Goal: Task Accomplishment & Management: Manage account settings

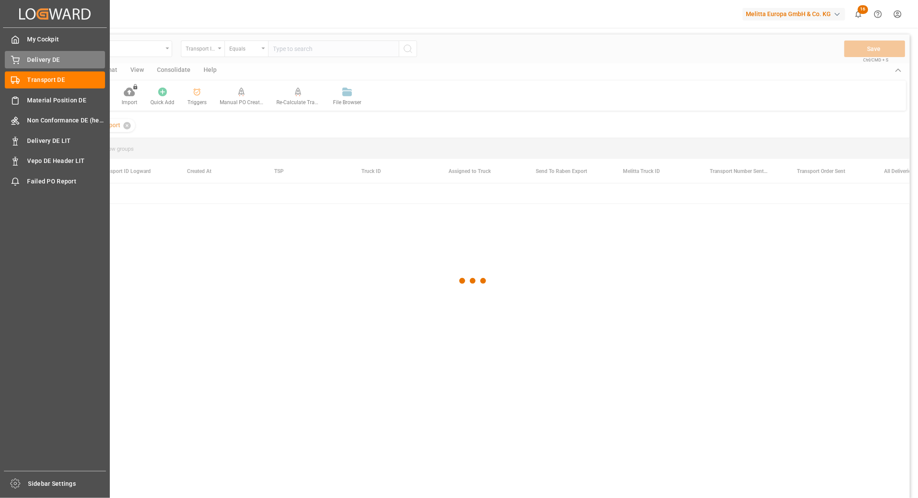
click at [20, 58] on div "Delivery DE Delivery DE" at bounding box center [55, 59] width 100 height 17
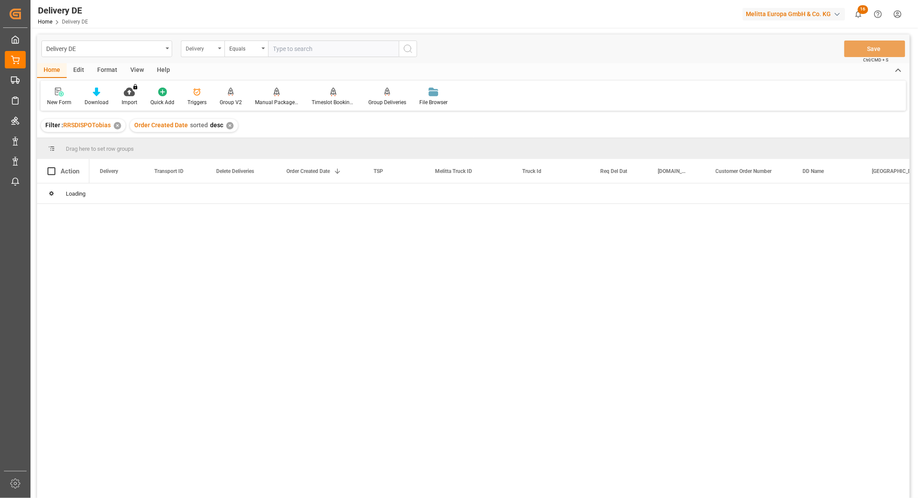
click at [208, 51] on div "Delivery" at bounding box center [201, 48] width 30 height 10
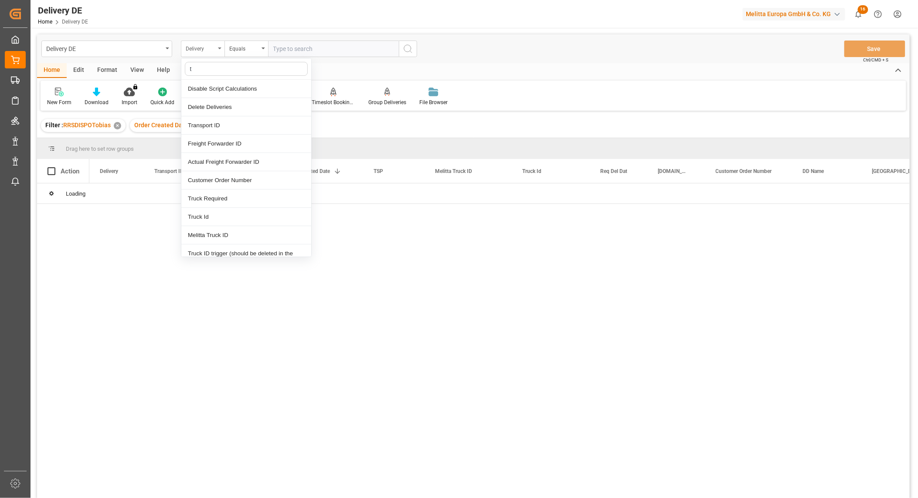
type input "ts"
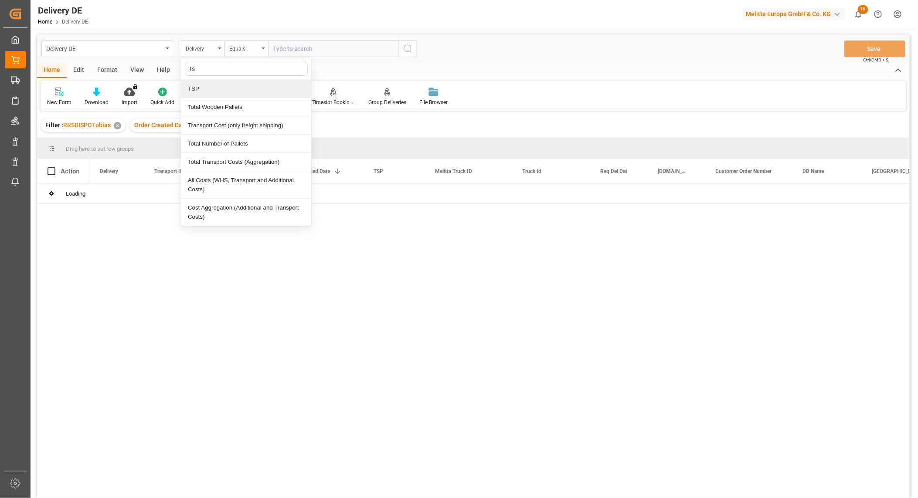
click at [202, 84] on div "TSP" at bounding box center [246, 89] width 130 height 18
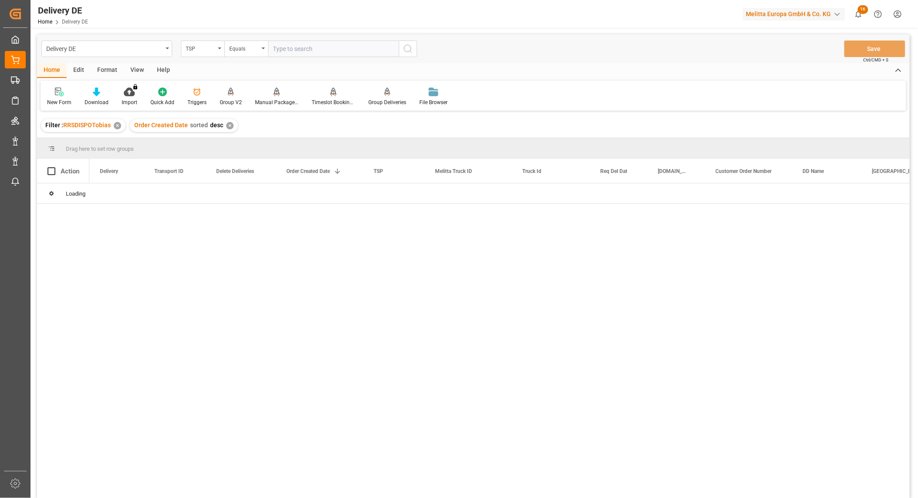
click at [286, 52] on input "text" at bounding box center [333, 49] width 131 height 17
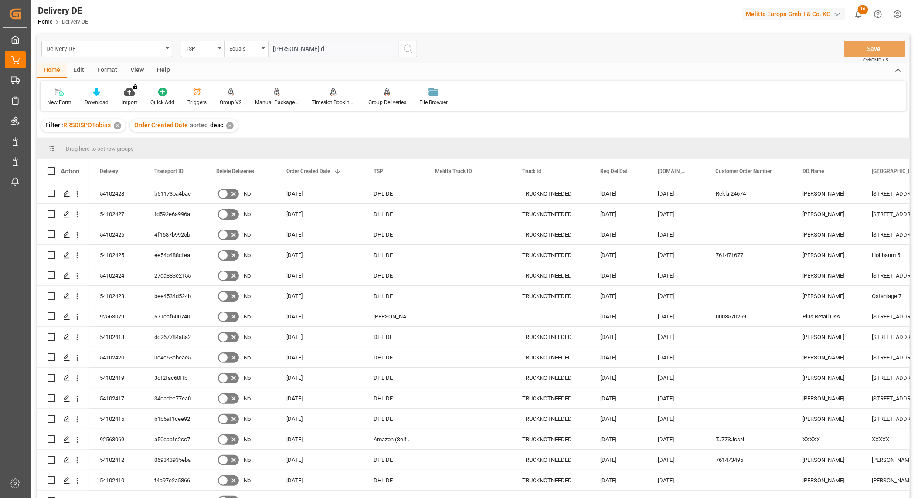
type input "hartmann de"
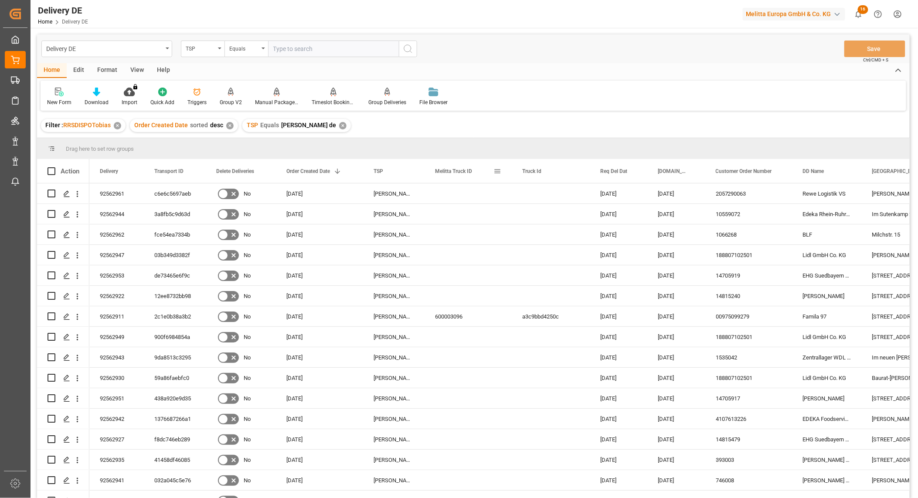
click at [496, 172] on span at bounding box center [497, 171] width 8 height 8
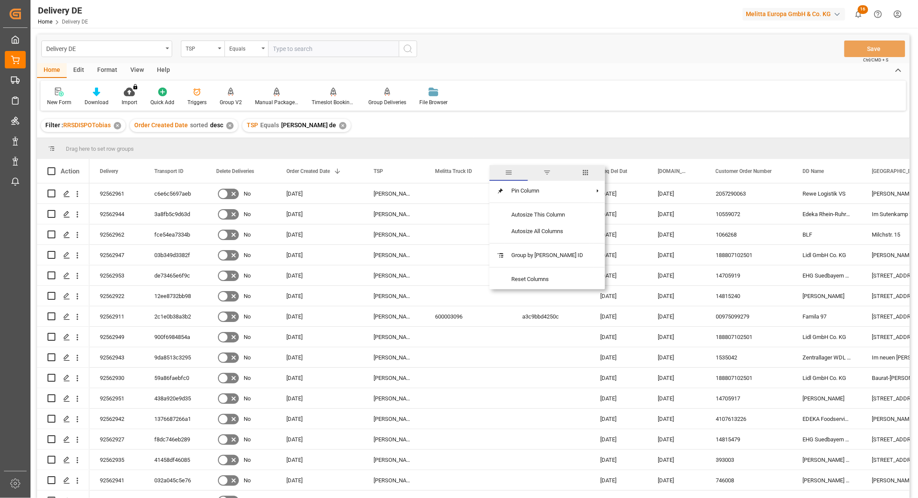
click at [582, 169] on span "columns" at bounding box center [586, 173] width 8 height 8
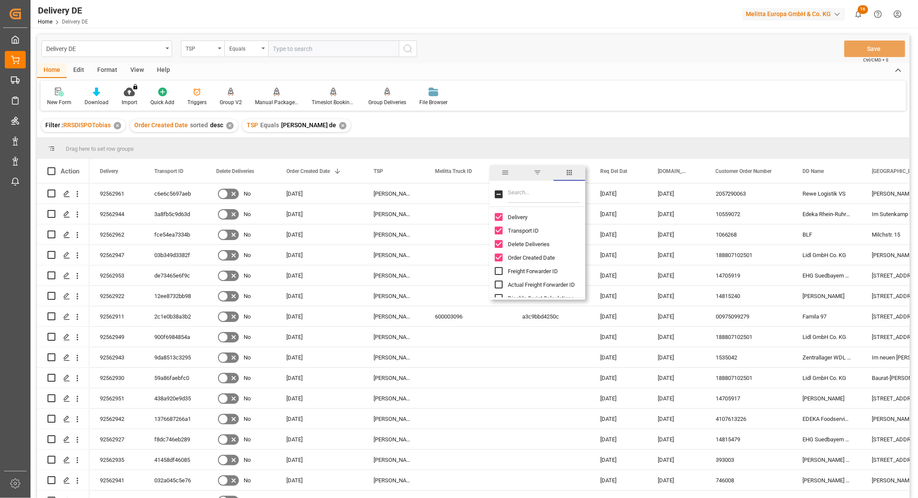
click at [528, 193] on input "Filter Columns Input" at bounding box center [544, 194] width 72 height 17
type input "act"
click at [512, 243] on span "Arrival Date Actual" at bounding box center [530, 244] width 45 height 7
checkbox input "false"
checkbox input "true"
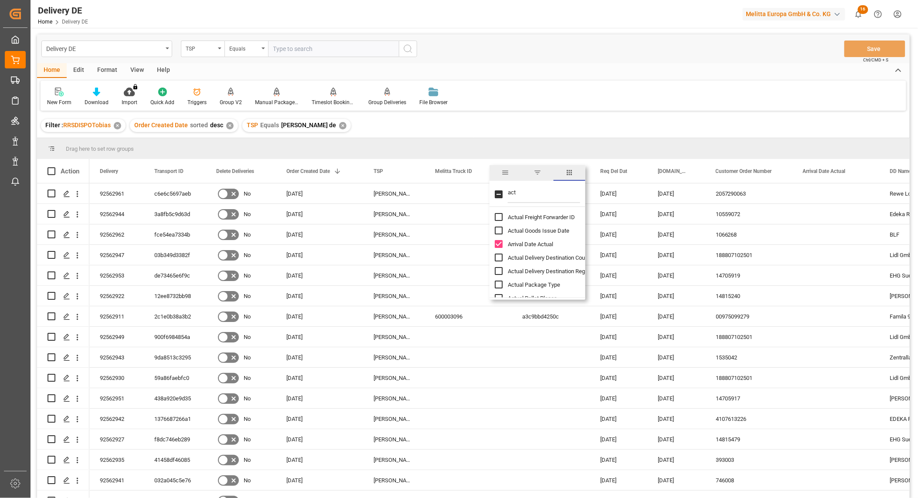
click at [521, 229] on span "Actual Goods Issue Date" at bounding box center [538, 231] width 61 height 7
checkbox input "true"
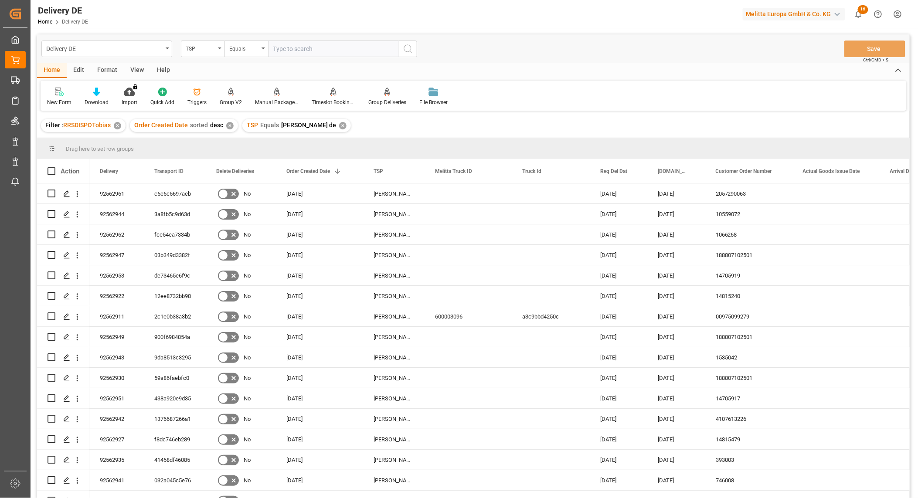
click at [525, 91] on div "New Form Download Import You don't have permission for this feature. Contact ad…" at bounding box center [474, 96] width 866 height 30
click at [95, 92] on icon at bounding box center [96, 92] width 7 height 9
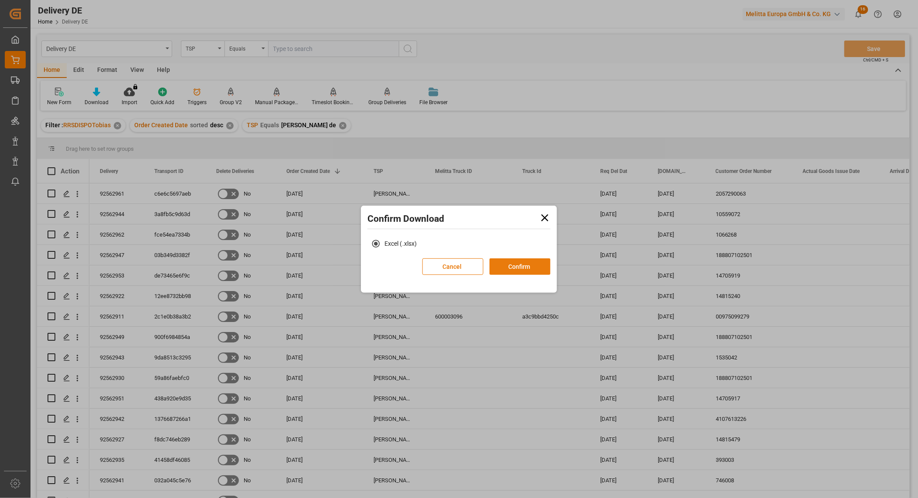
click at [513, 264] on button "Confirm" at bounding box center [520, 266] width 61 height 17
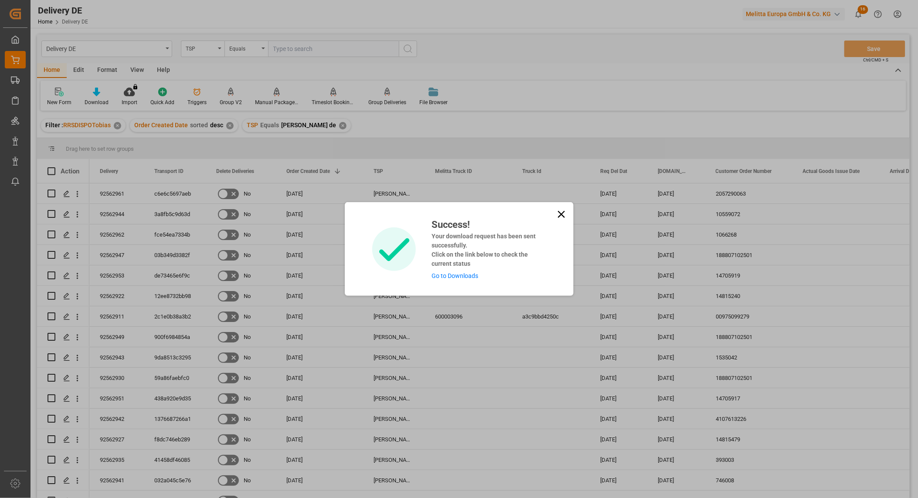
click at [465, 273] on link "Go to Downloads" at bounding box center [455, 275] width 47 height 7
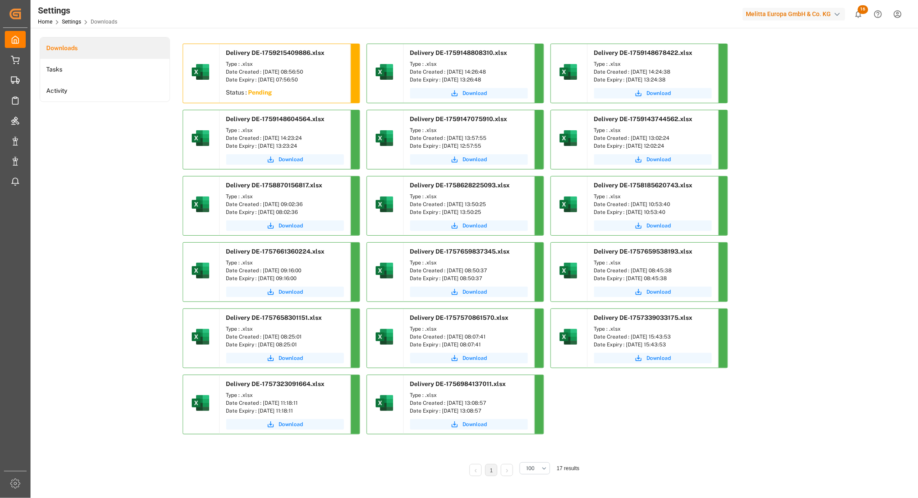
click at [789, 393] on div "Delivery DE-1759215409886.xlsx Type : .xlsx Date Created : 30.09.2025 08:56:50 …" at bounding box center [523, 243] width 681 height 398
click at [291, 94] on span "Download" at bounding box center [291, 93] width 24 height 8
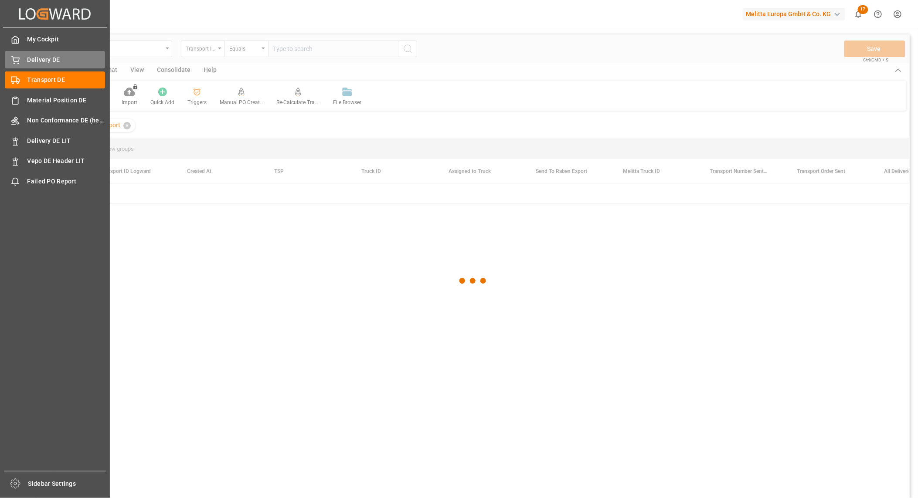
click at [16, 56] on icon at bounding box center [15, 60] width 9 height 9
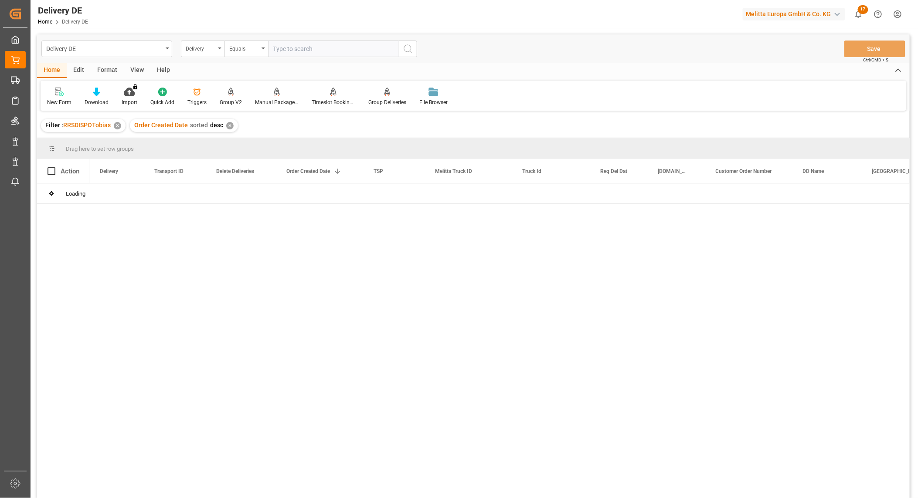
click at [316, 49] on input "text" at bounding box center [333, 49] width 131 height 17
paste input "92561525"
type input "92561525"
click at [405, 46] on icon "search button" at bounding box center [408, 49] width 10 height 10
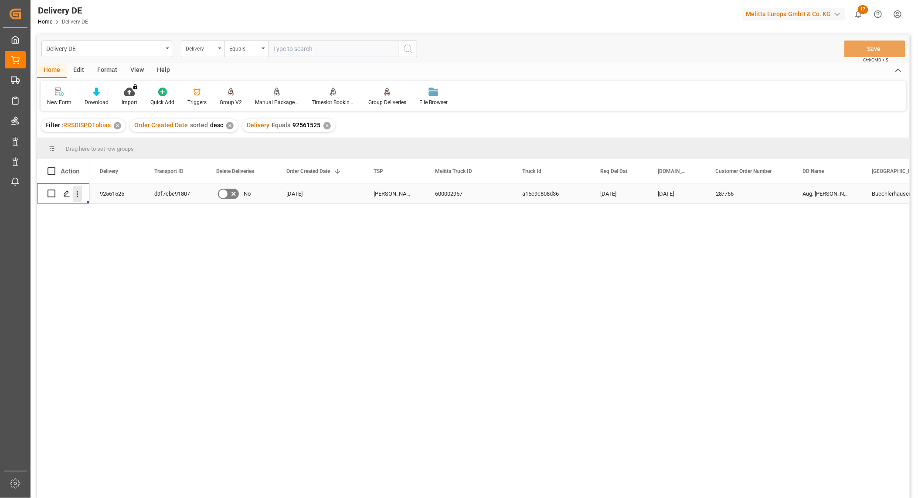
click at [79, 191] on icon "open menu" at bounding box center [77, 194] width 9 height 9
click at [103, 210] on span "Open in new tab" at bounding box center [134, 212] width 79 height 9
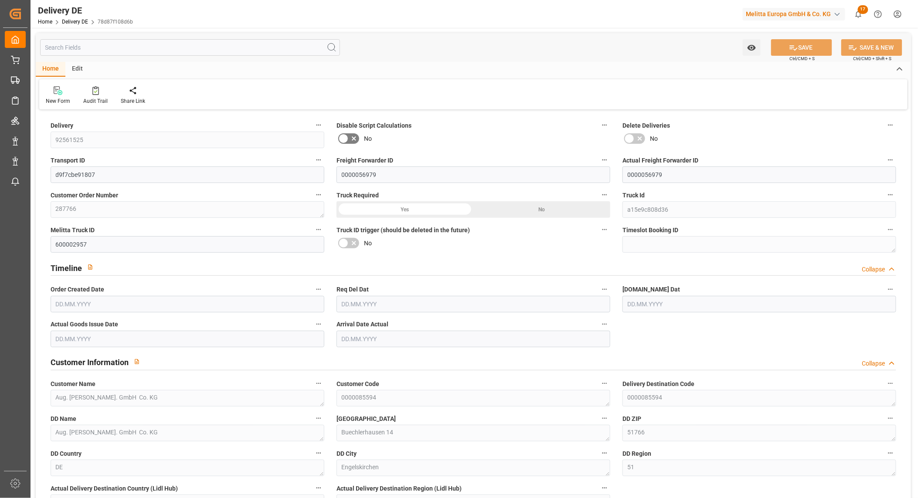
type input "1"
type input "0.75"
type input "69.479"
type input "103"
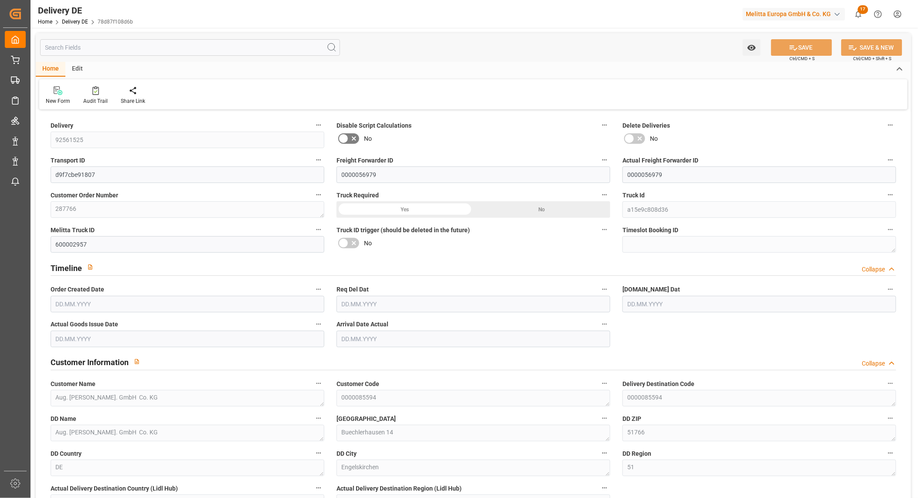
type input "404.458"
type input "24.09.2025"
type input "29.09.2025"
type input "26.09.2025"
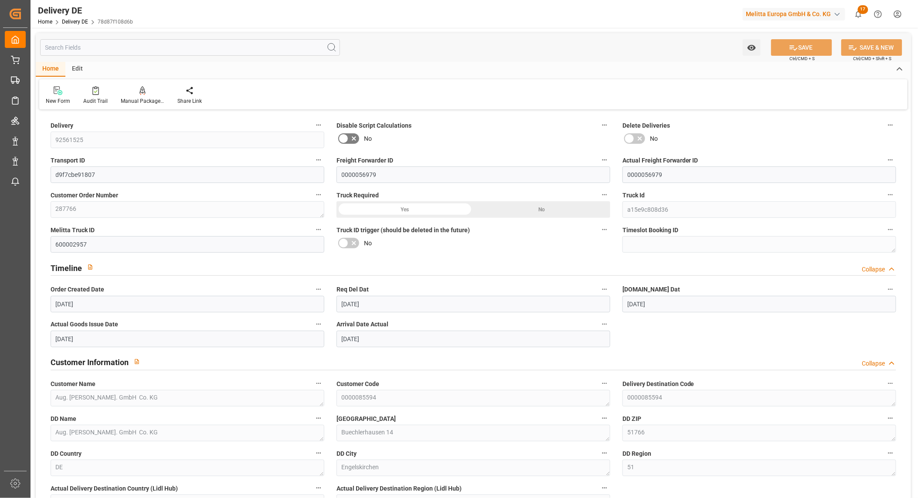
type input "29.09.2025"
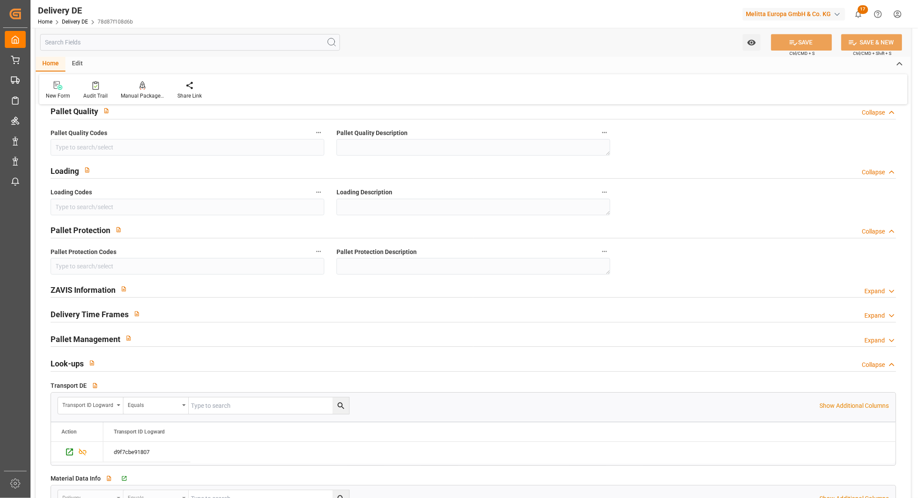
scroll to position [1259, 0]
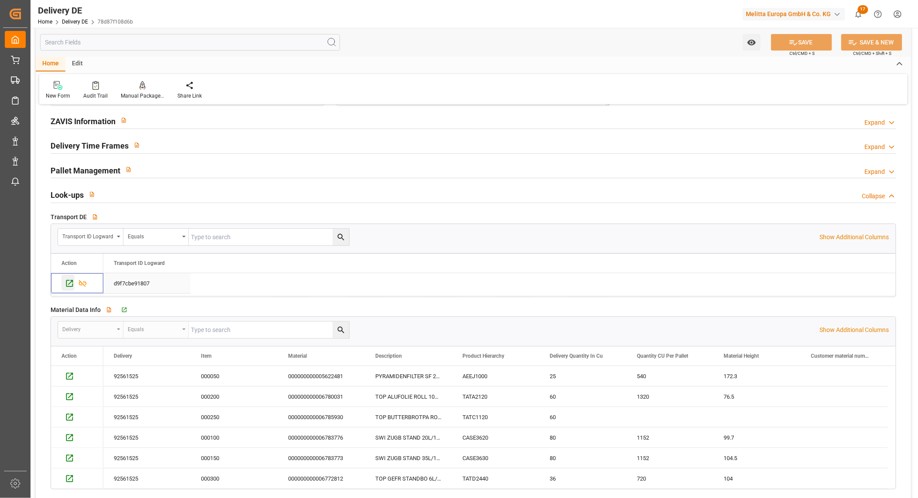
click at [68, 282] on icon "Press SPACE to select this row." at bounding box center [69, 283] width 9 height 9
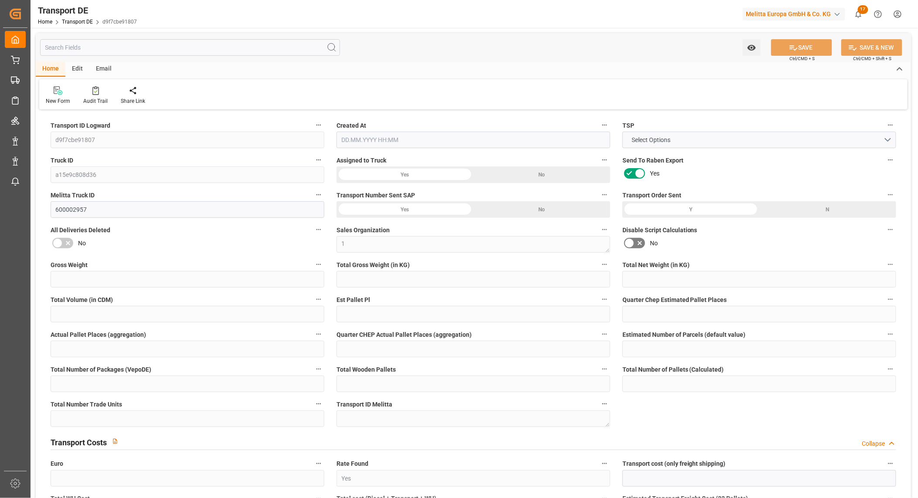
type input "103"
type input "78.656"
type input "69.479"
type input "404.458"
type input "1"
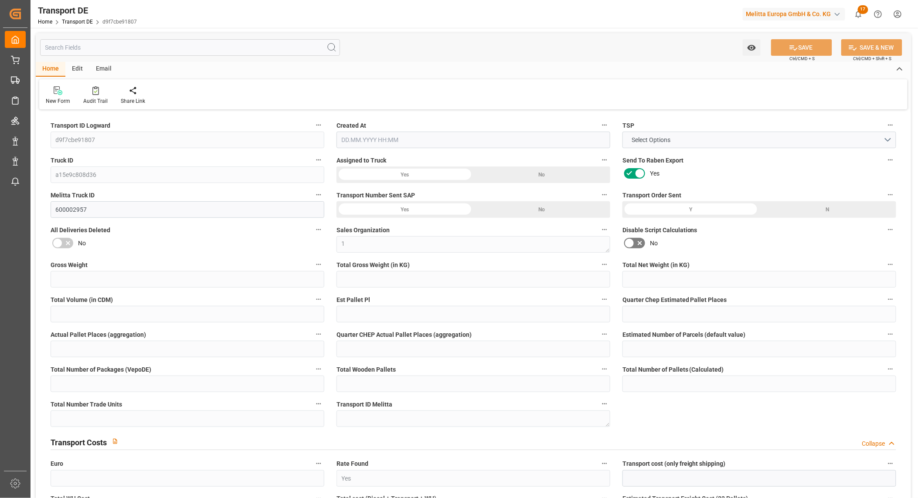
type input "0"
type input "0.75"
type input "0"
type input "1"
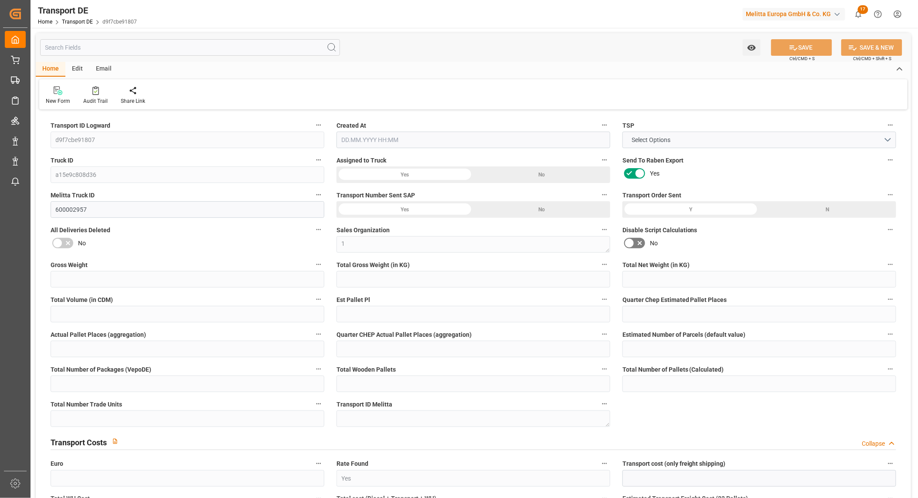
type input "1"
type input "0"
type input "34"
type input "0"
type input "47.73"
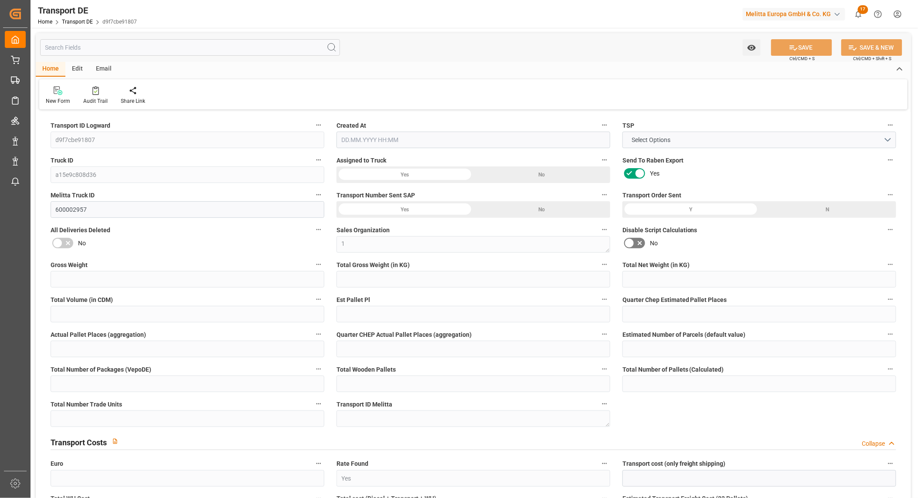
type input "37.069"
type input "47.73"
type input "51"
type input "0"
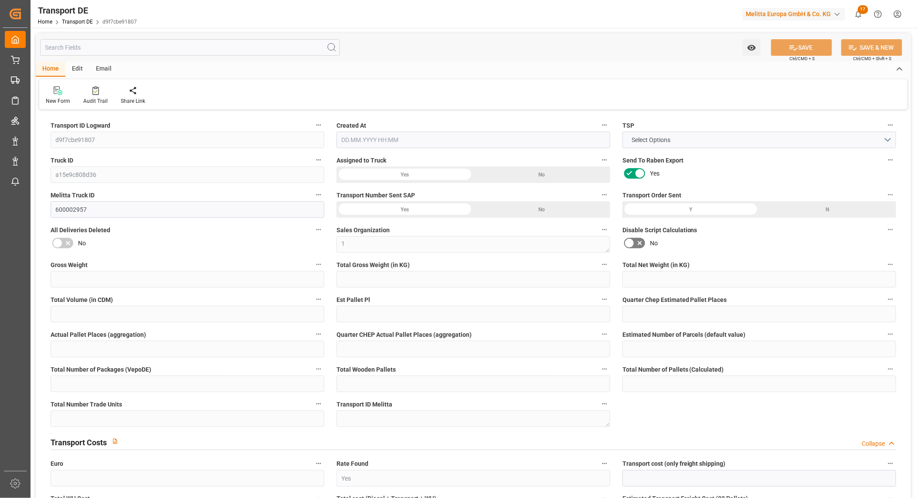
type input "1"
type input "0"
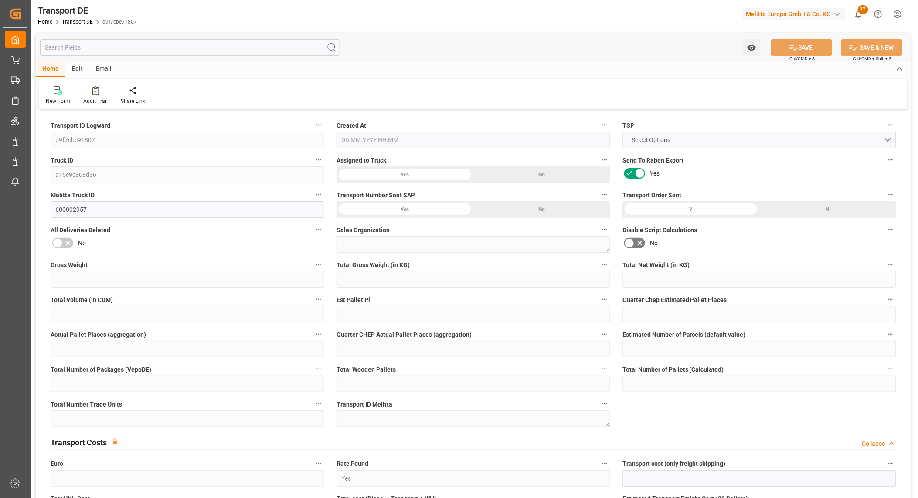
type input "0"
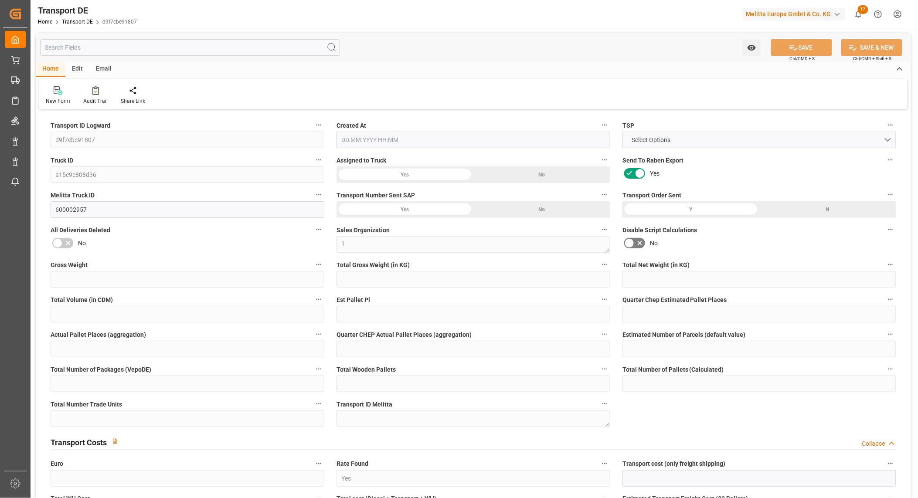
type input "0"
type input "78.656"
type input "4710.8598"
type input "21"
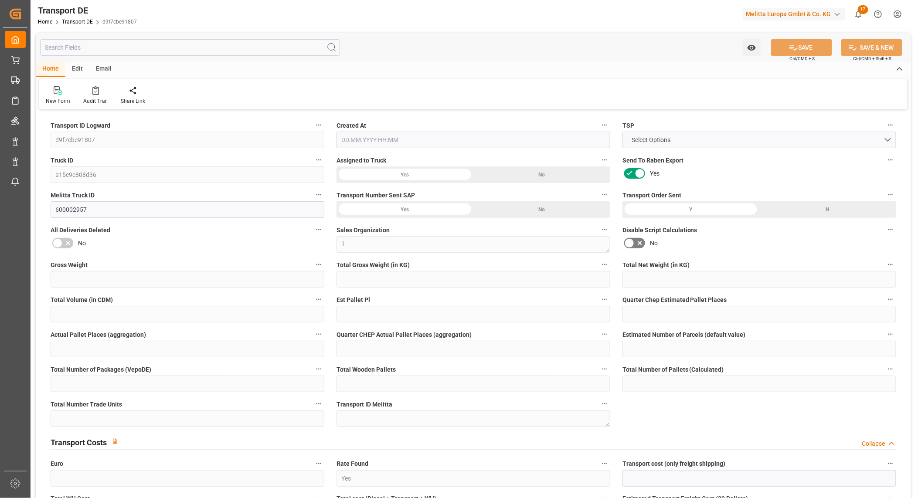
type input "35"
type input "0"
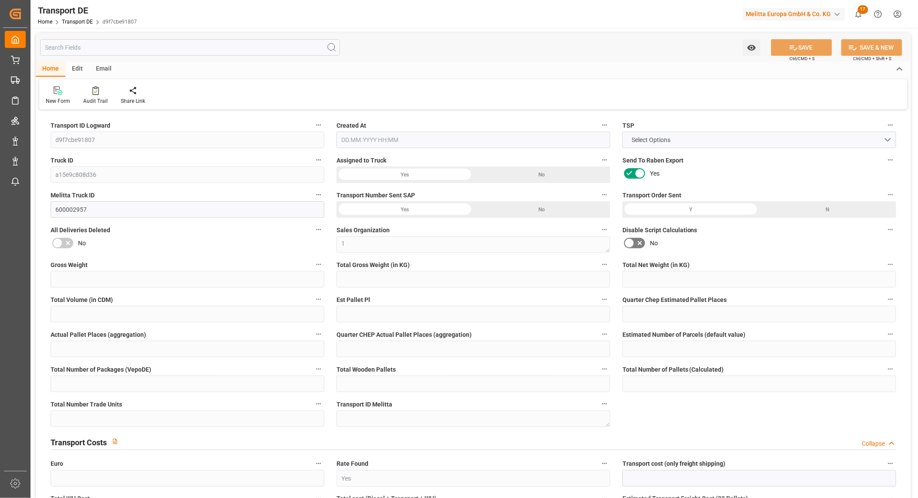
type input "0"
type input "1"
type input "0"
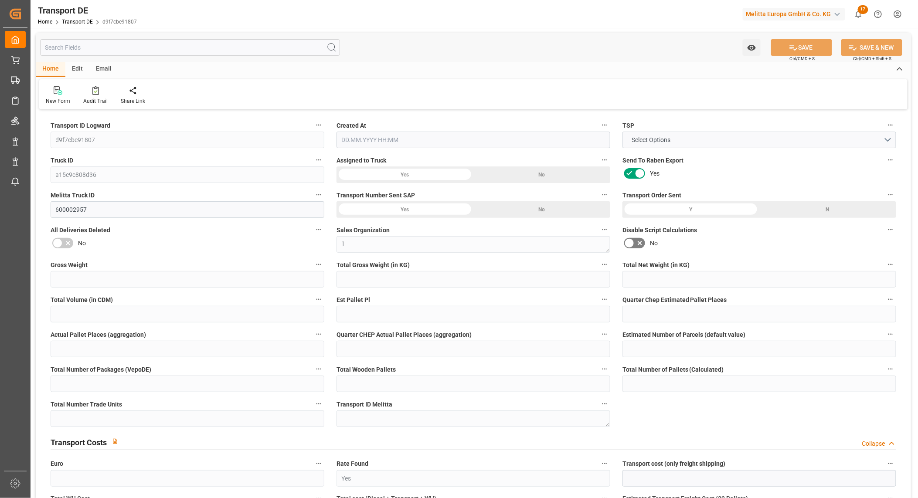
type input "34"
type input "84.799"
type input "47.73"
type input "[DATE] 21:02"
type input "[DATE]"
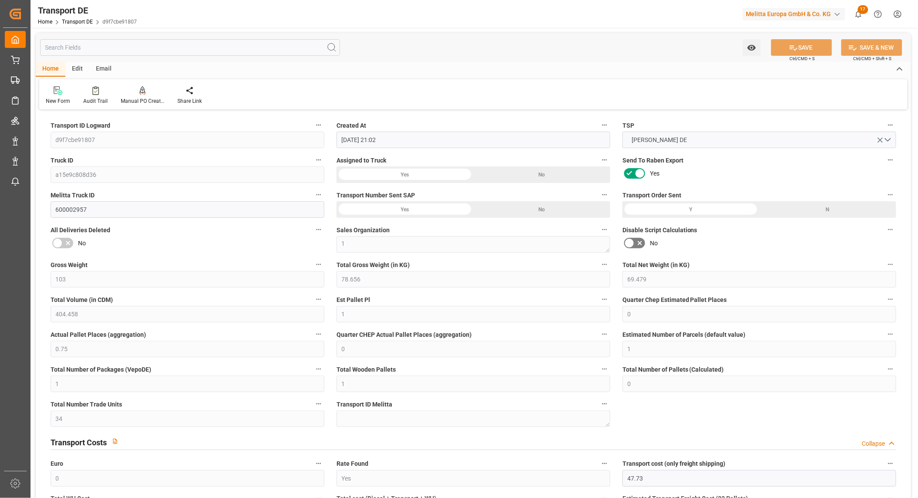
type input "[DATE]"
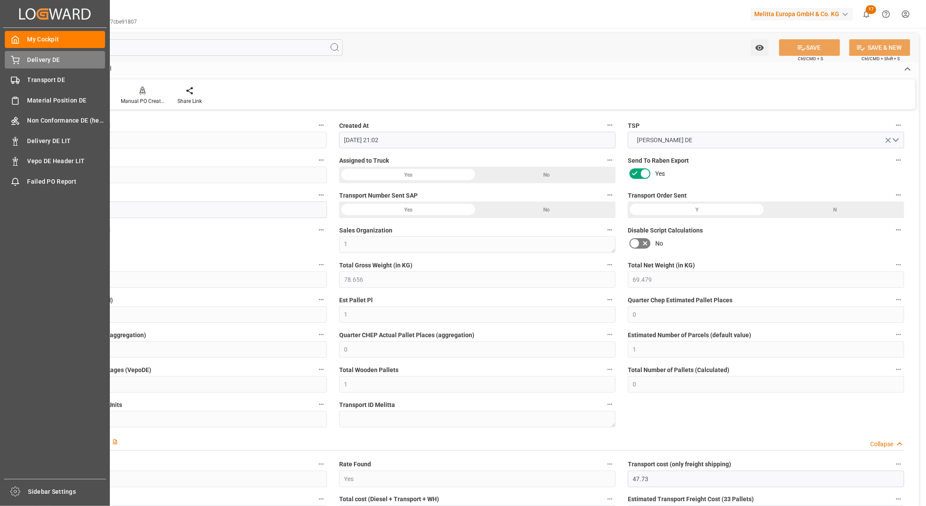
click at [32, 60] on span "Delivery DE" at bounding box center [66, 59] width 78 height 9
